Goal: Navigation & Orientation: Find specific page/section

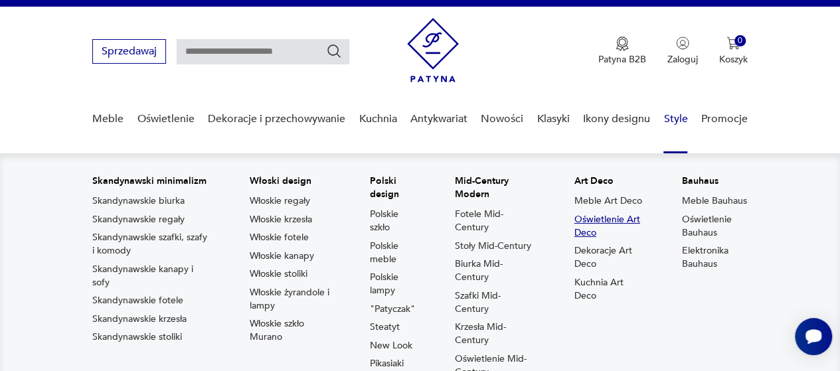
click at [611, 221] on link "Oświetlenie Art Deco" at bounding box center [608, 226] width 68 height 27
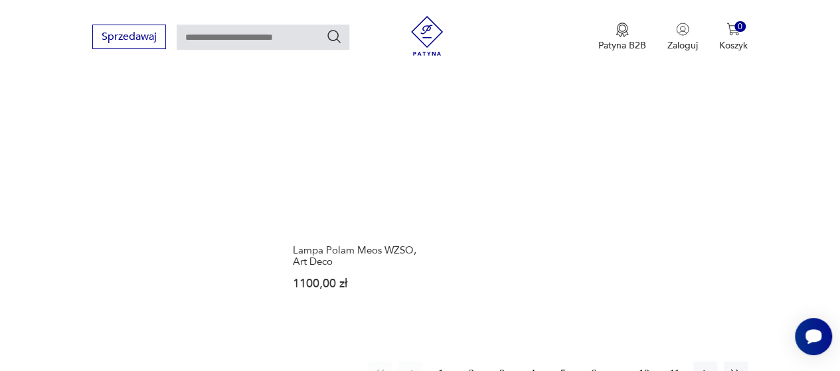
scroll to position [1878, 0]
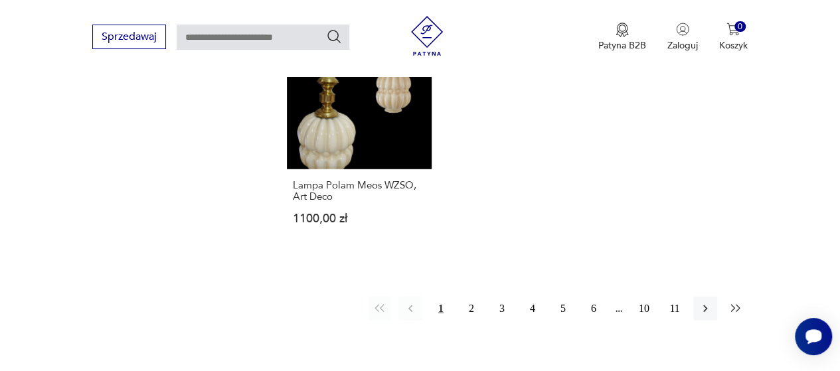
click at [738, 305] on icon "button" at bounding box center [734, 308] width 9 height 7
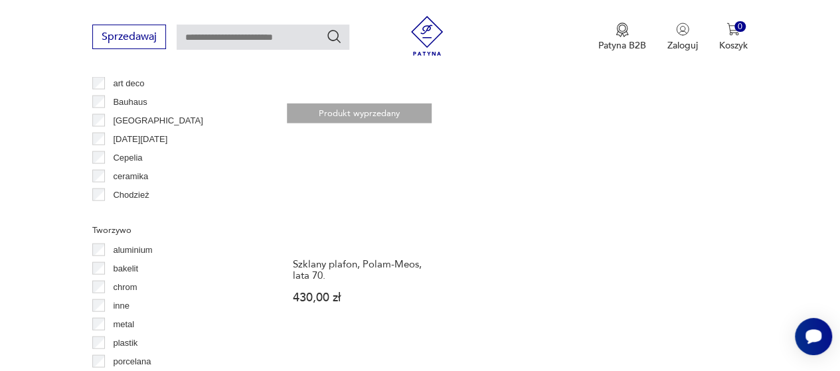
scroll to position [1414, 0]
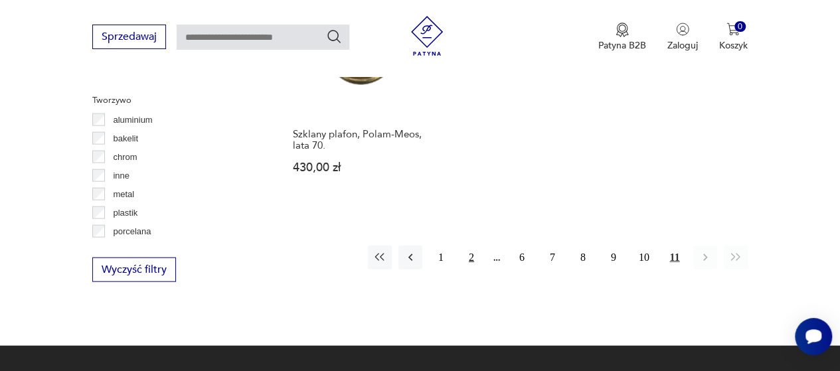
click at [471, 246] on button "2" at bounding box center [471, 258] width 24 height 24
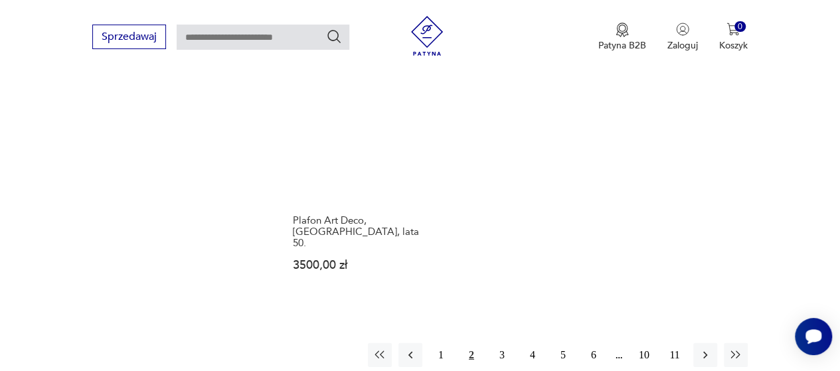
scroll to position [1878, 0]
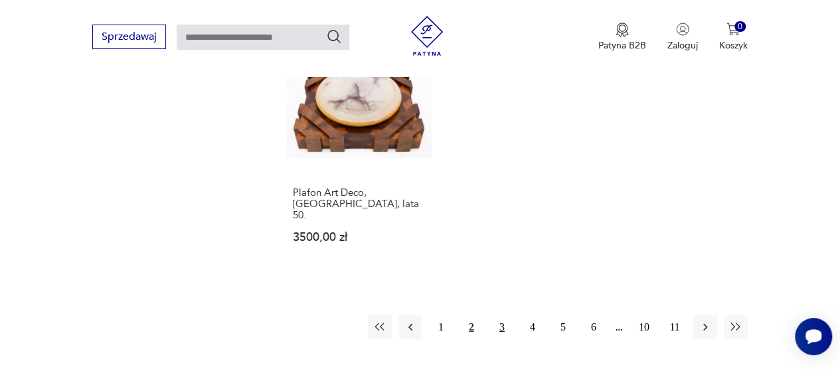
click at [501, 315] on button "3" at bounding box center [502, 327] width 24 height 24
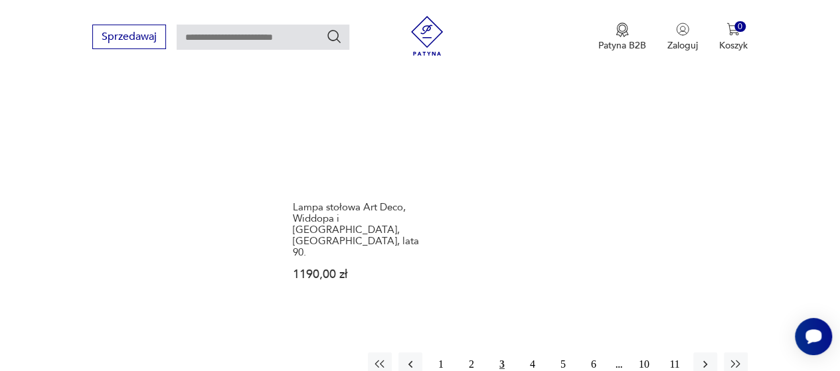
scroll to position [1945, 0]
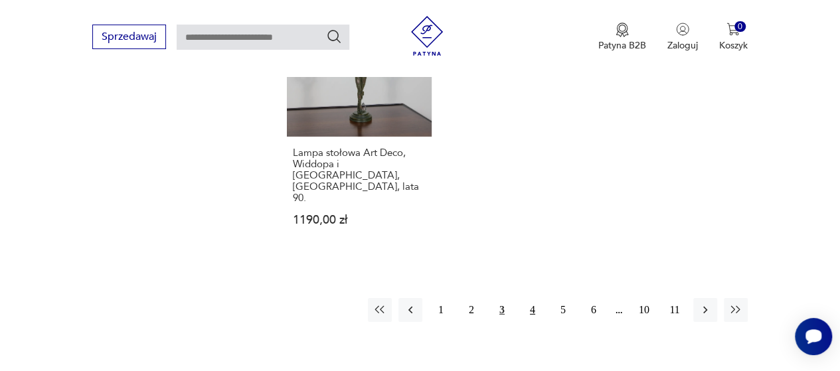
click at [530, 298] on button "4" at bounding box center [532, 310] width 24 height 24
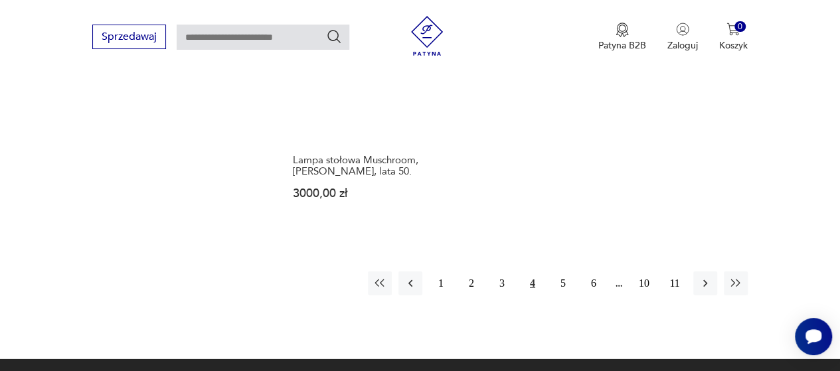
scroll to position [1878, 0]
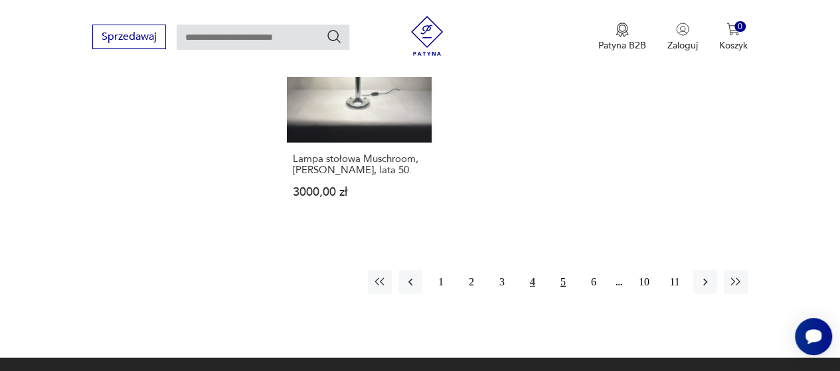
click at [562, 283] on button "5" at bounding box center [563, 282] width 24 height 24
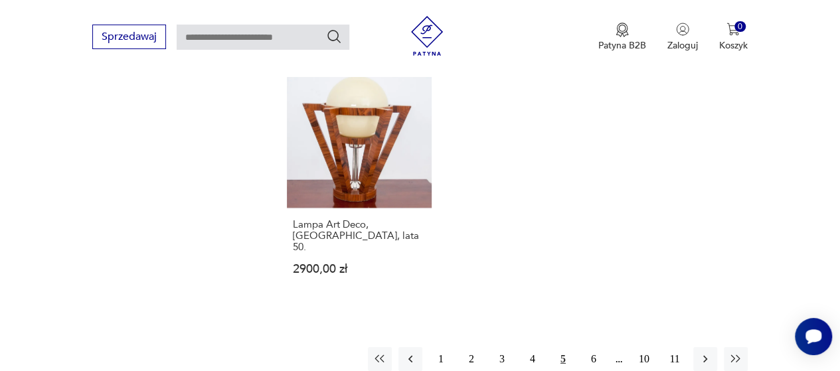
scroll to position [1945, 0]
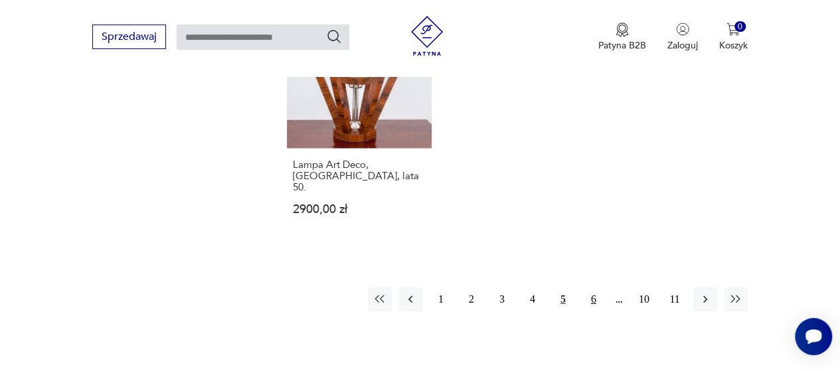
click at [597, 287] on button "6" at bounding box center [593, 299] width 24 height 24
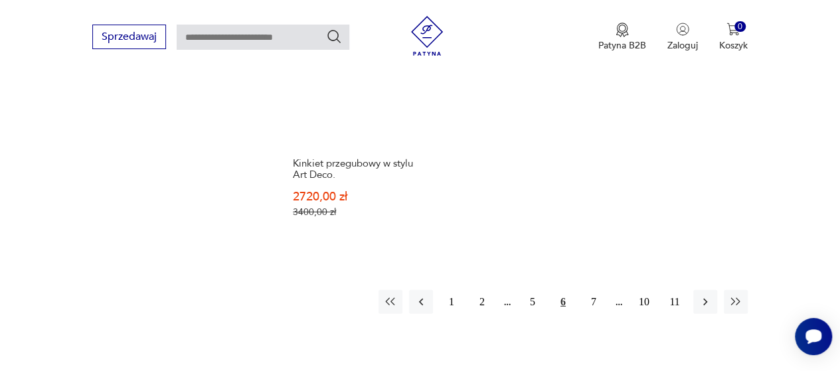
scroll to position [1878, 0]
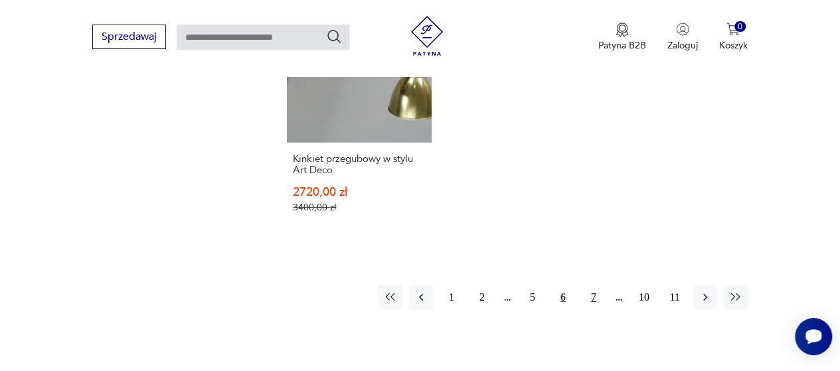
click at [597, 285] on button "7" at bounding box center [593, 297] width 24 height 24
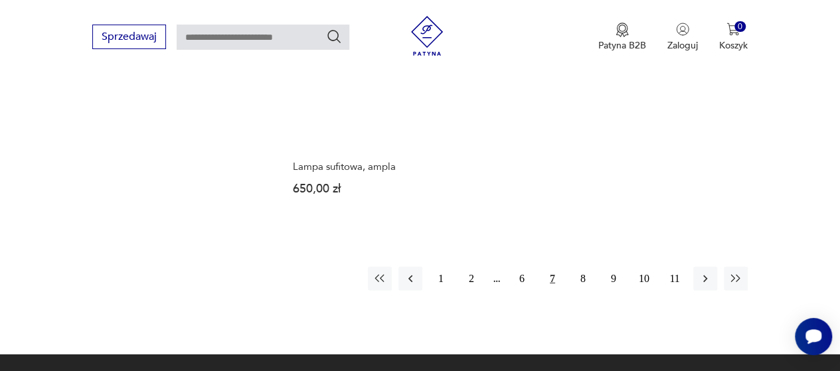
scroll to position [1878, 0]
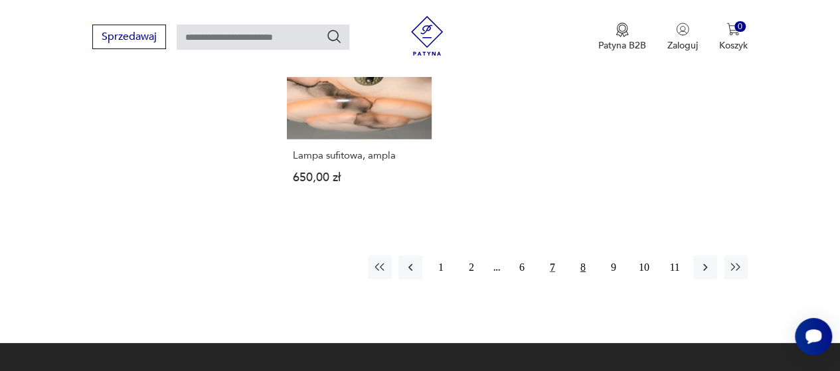
click at [585, 256] on button "8" at bounding box center [583, 268] width 24 height 24
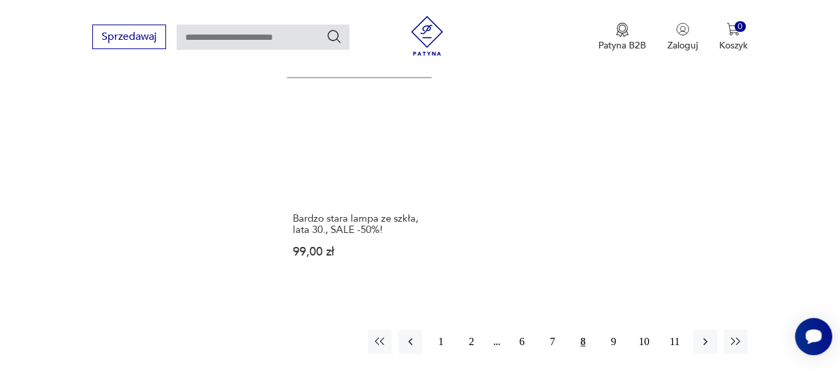
scroll to position [1945, 0]
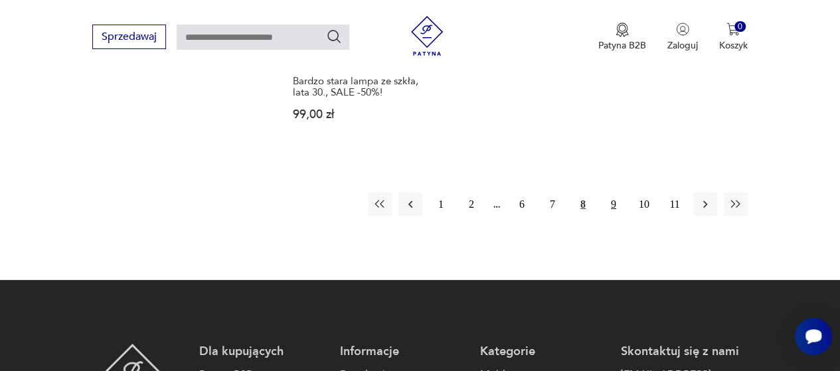
click at [614, 192] on button "9" at bounding box center [613, 204] width 24 height 24
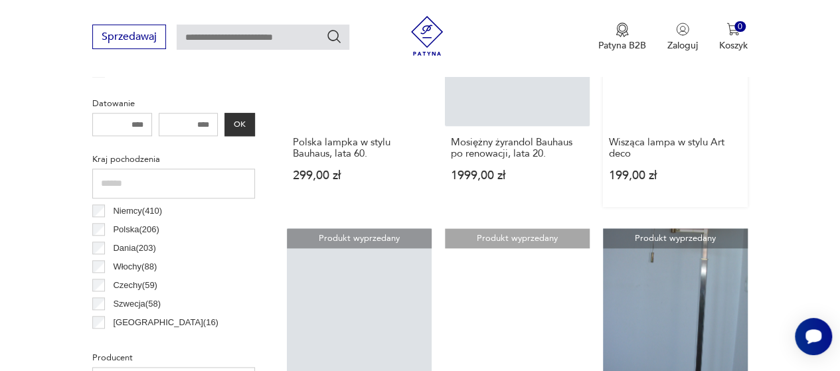
scroll to position [750, 0]
